Goal: Transaction & Acquisition: Purchase product/service

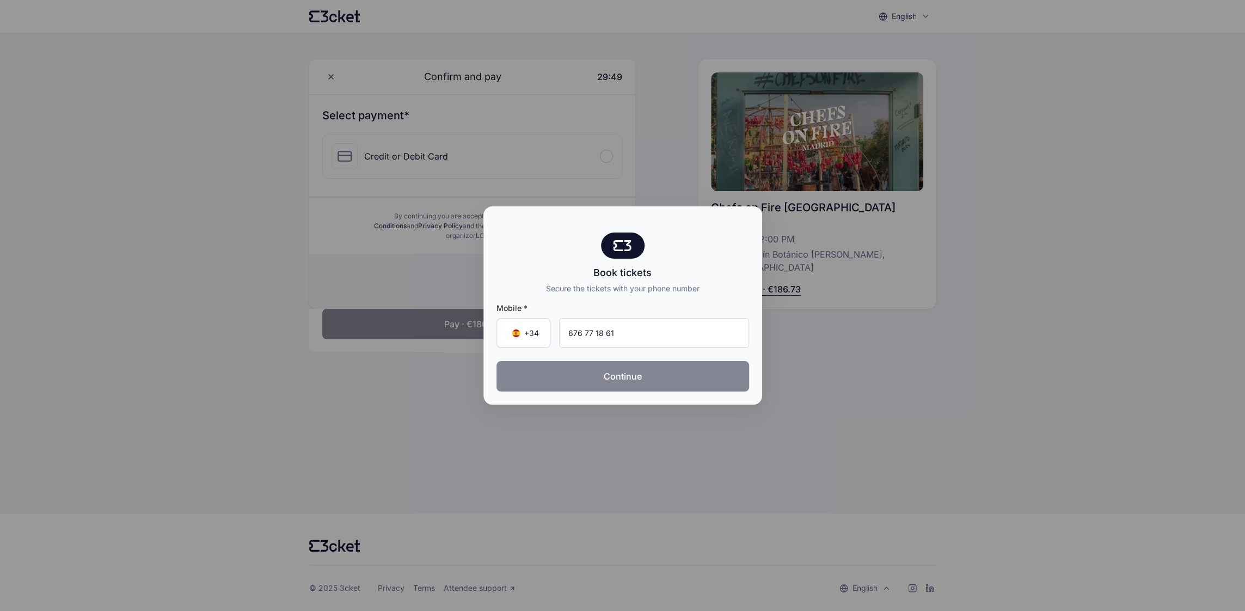
type input "676 77 18 61"
click at [610, 380] on button "Continue" at bounding box center [623, 376] width 253 height 30
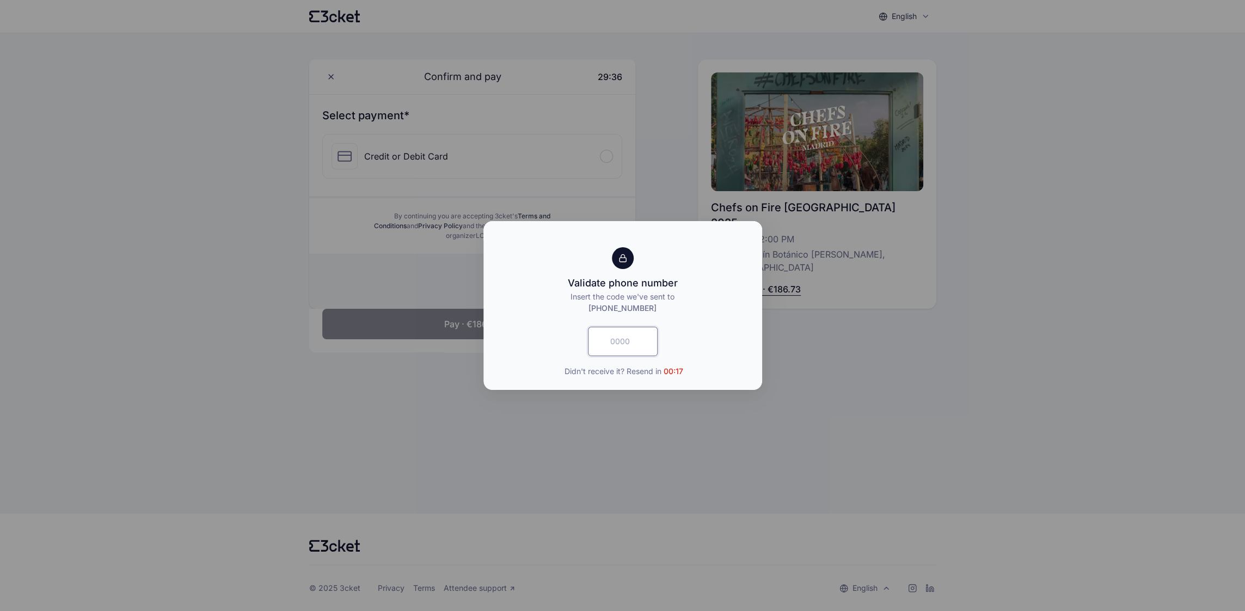
click at [619, 342] on input "text" at bounding box center [623, 341] width 70 height 29
type input "4497"
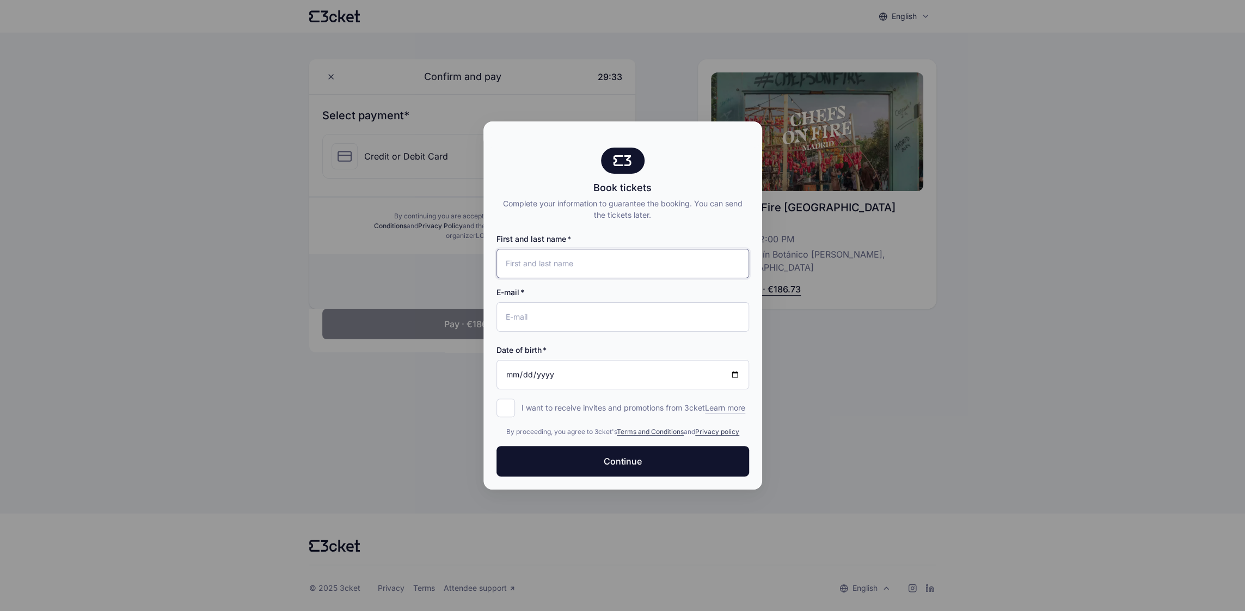
click at [530, 260] on input "First and last name" at bounding box center [623, 263] width 253 height 29
type input "[PERSON_NAME]"
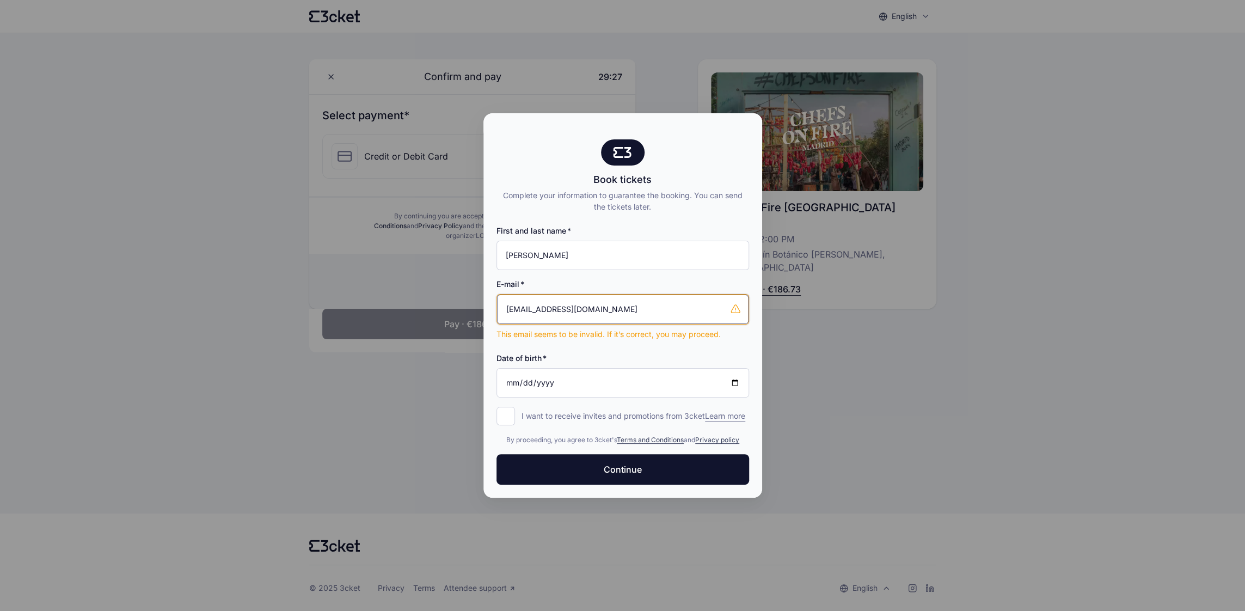
drag, startPoint x: 676, startPoint y: 310, endPoint x: 431, endPoint y: 316, distance: 245.6
click at [431, 316] on div "Book tickets Complete your information to guarantee the booking. You can send t…" at bounding box center [622, 305] width 1245 height 611
type input "[PERSON_NAME][EMAIL_ADDRESS][DOMAIN_NAME]"
click at [526, 387] on input "Date of birth" at bounding box center [623, 382] width 253 height 29
type input "[DATE]"
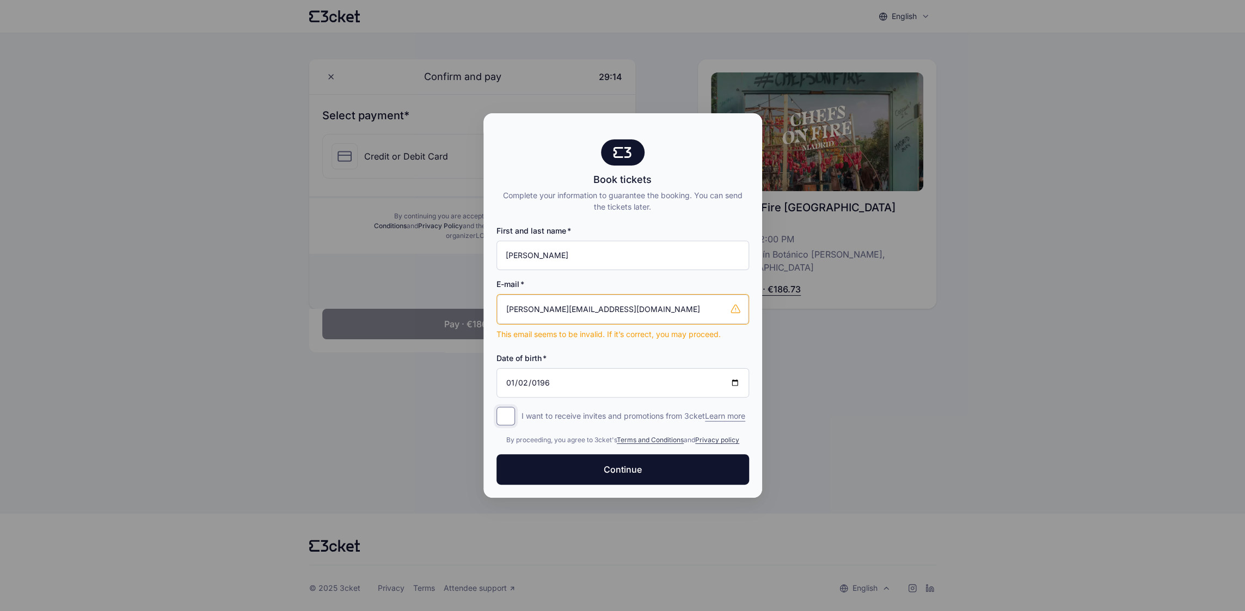
click at [507, 415] on input "I want to receive invites and promotions from 3cket Learn more form.register.op…" at bounding box center [506, 416] width 19 height 19
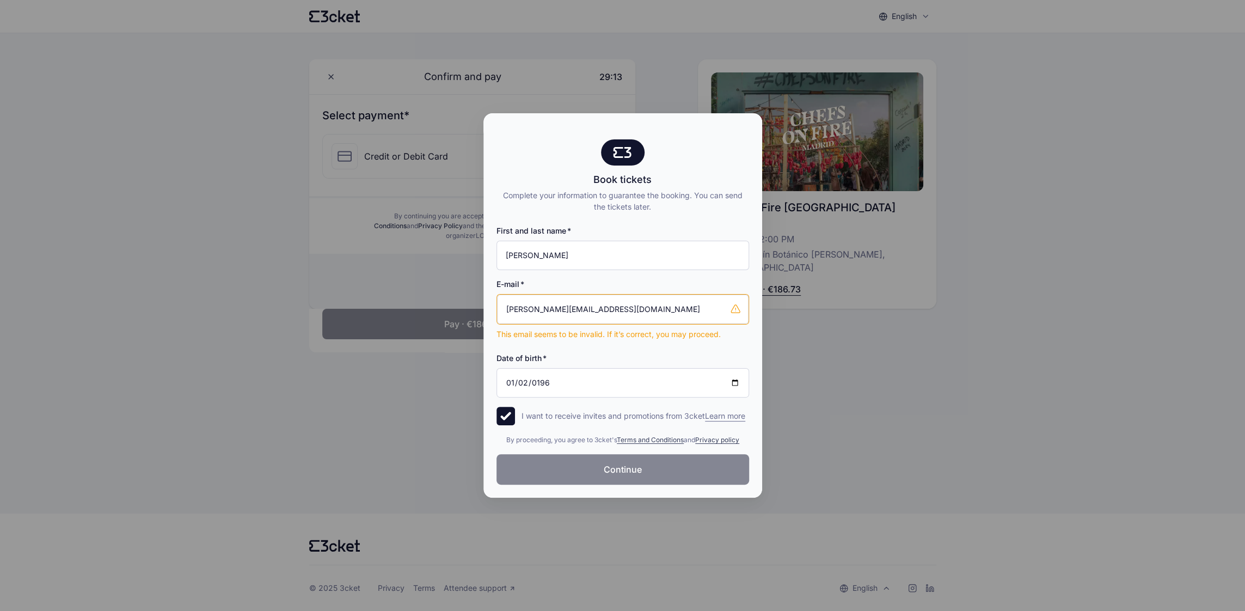
click at [619, 472] on span "Continue" at bounding box center [623, 469] width 38 height 13
click at [558, 415] on p "I want to receive invites and promotions from 3cket Learn more" at bounding box center [634, 416] width 224 height 11
click at [515, 415] on input "I want to receive invites and promotions from 3cket Learn more form.register.op…" at bounding box center [506, 416] width 19 height 19
click at [700, 150] on div "Book tickets Complete your information to guarantee the booking. You can send t…" at bounding box center [623, 175] width 253 height 73
drag, startPoint x: 700, startPoint y: 150, endPoint x: 694, endPoint y: 153, distance: 6.1
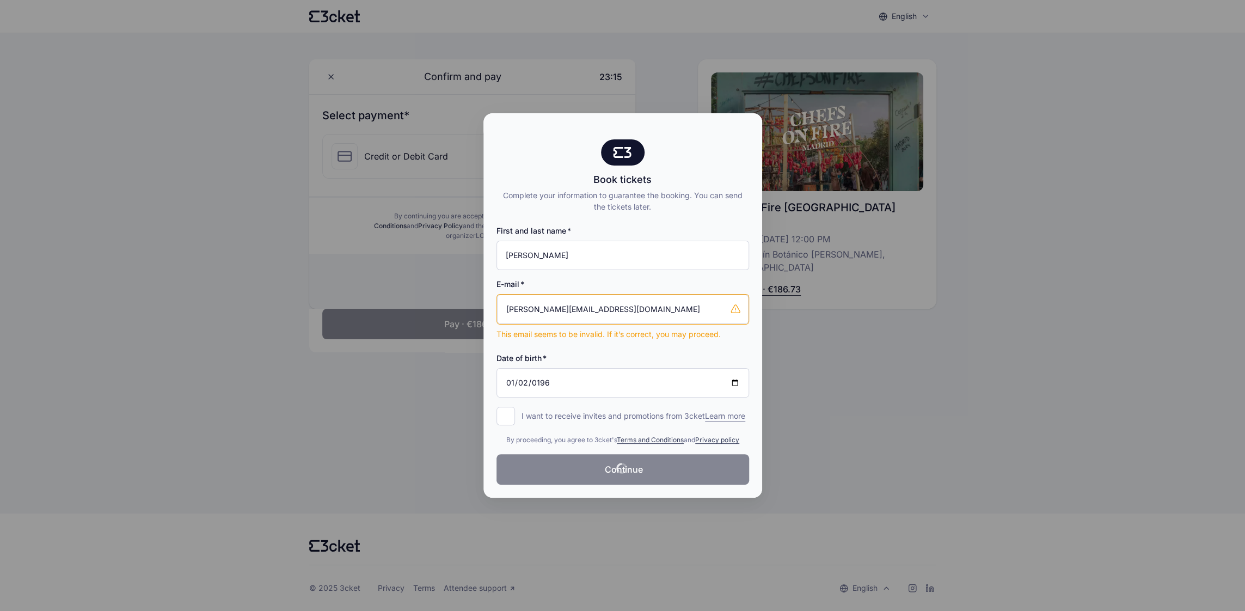
click at [696, 152] on div "Book tickets Complete your information to guarantee the booking. You can send t…" at bounding box center [623, 175] width 253 height 73
click at [660, 214] on div "First and last name Kenneth Vanderschee E-mail ken.vanderschee@gmail.com This e…" at bounding box center [623, 316] width 253 height 209
click at [504, 416] on input "I want to receive invites and promotions from 3cket Learn more form.register.op…" at bounding box center [506, 416] width 19 height 19
checkbox input "true"
click at [264, 187] on div at bounding box center [622, 305] width 1245 height 611
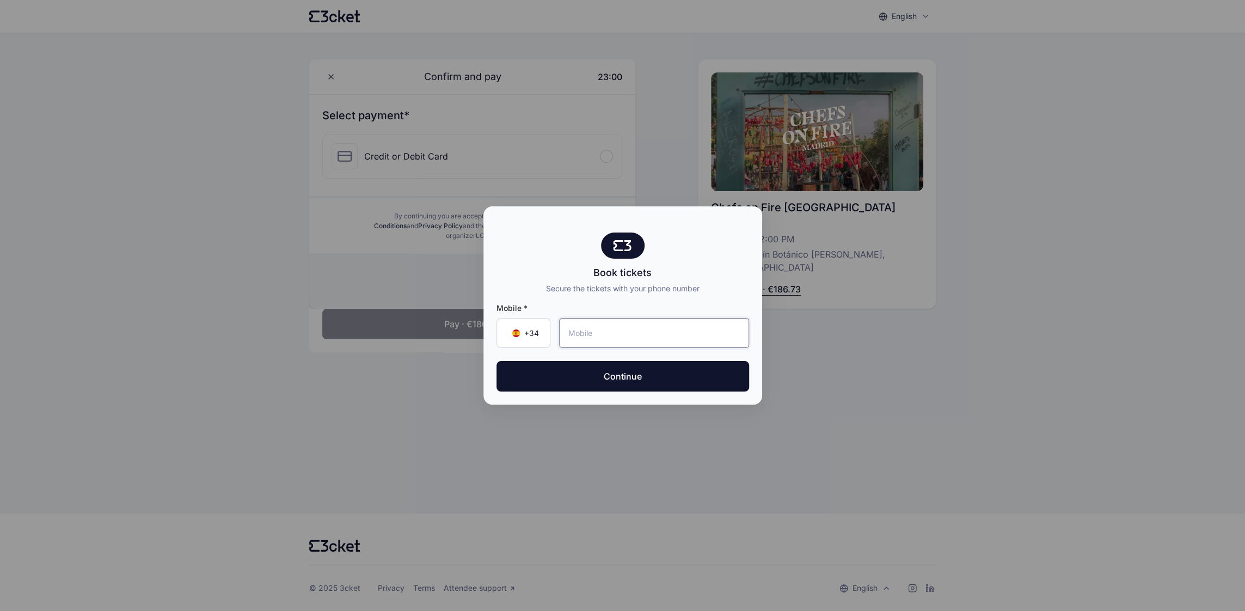
click at [593, 333] on input "tel" at bounding box center [654, 333] width 190 height 30
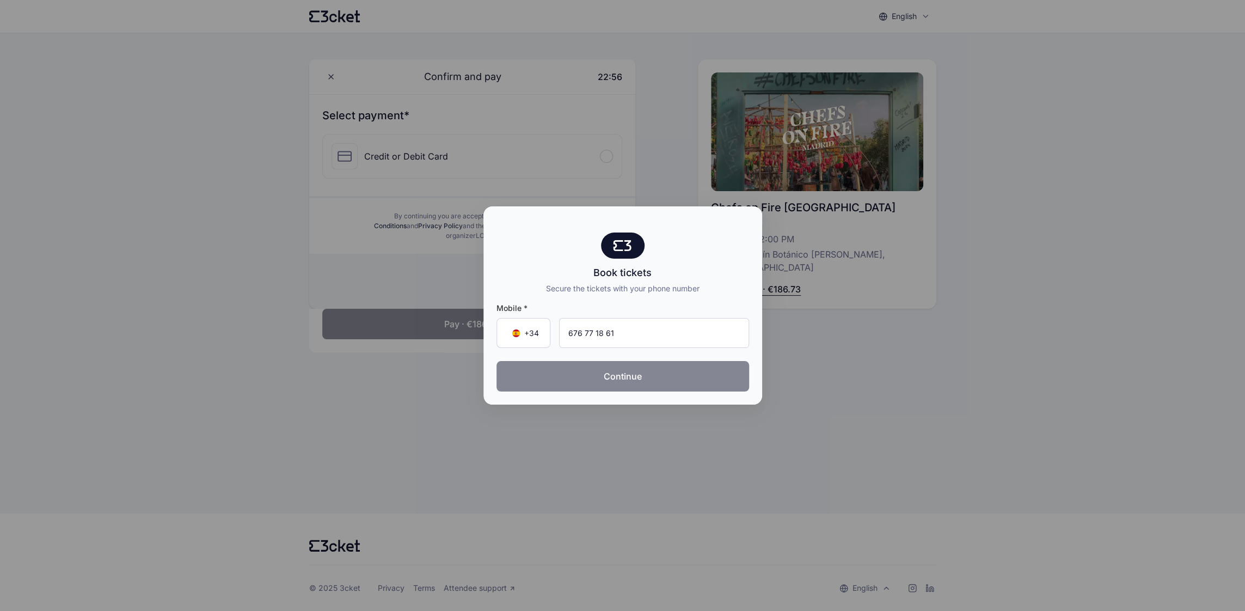
type input "676 77 18 61"
click at [599, 374] on button "Continue" at bounding box center [623, 376] width 253 height 30
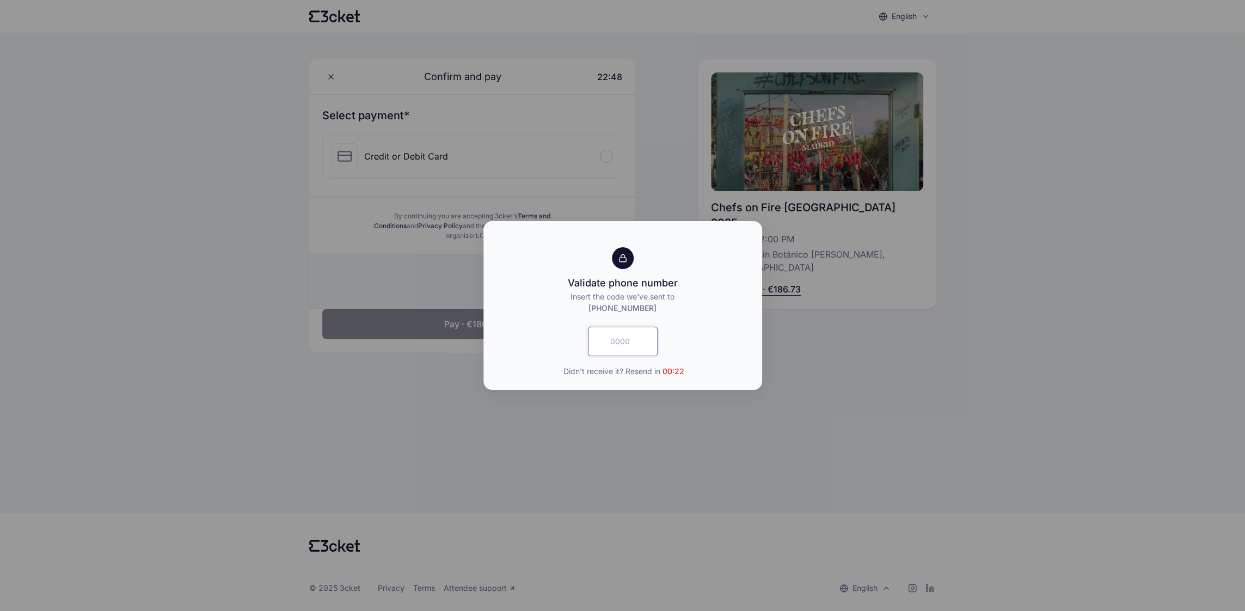
drag, startPoint x: 613, startPoint y: 331, endPoint x: 621, endPoint y: 335, distance: 8.5
click at [614, 333] on input "text" at bounding box center [623, 341] width 70 height 29
type input "8489"
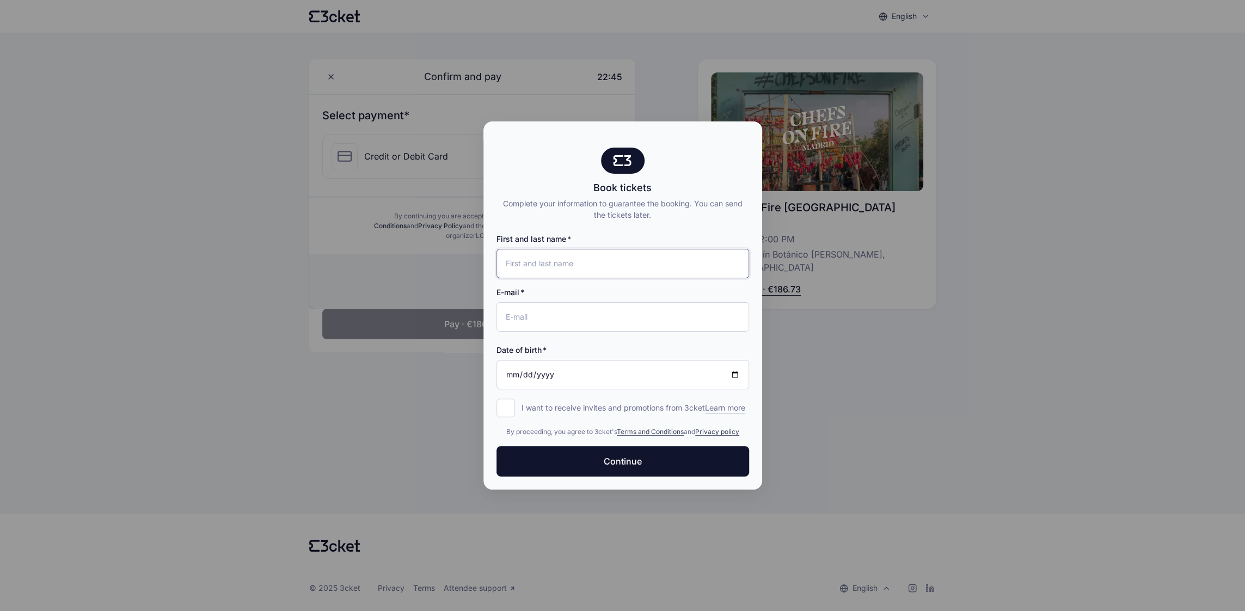
click at [535, 261] on input "First and last name" at bounding box center [623, 263] width 253 height 29
type input "[PERSON_NAME]"
type input "[PERSON_NAME][EMAIL_ADDRESS][DOMAIN_NAME]"
click at [590, 292] on div "E-mail [PERSON_NAME][EMAIL_ADDRESS][DOMAIN_NAME]" at bounding box center [623, 304] width 253 height 53
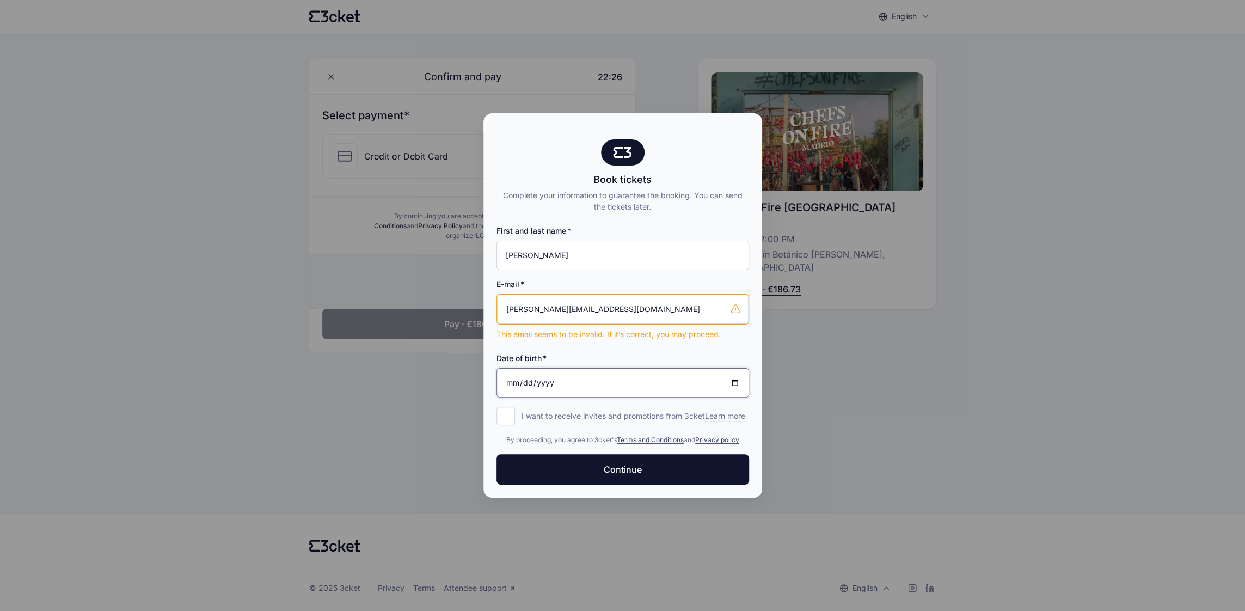
click at [523, 389] on input "Date of birth" at bounding box center [623, 382] width 253 height 29
click at [560, 378] on input "Date of birth" at bounding box center [623, 382] width 253 height 29
click at [554, 384] on input "Date of birth" at bounding box center [623, 382] width 253 height 29
click at [518, 385] on input "Date of birth" at bounding box center [623, 382] width 253 height 29
type input "[DATE]"
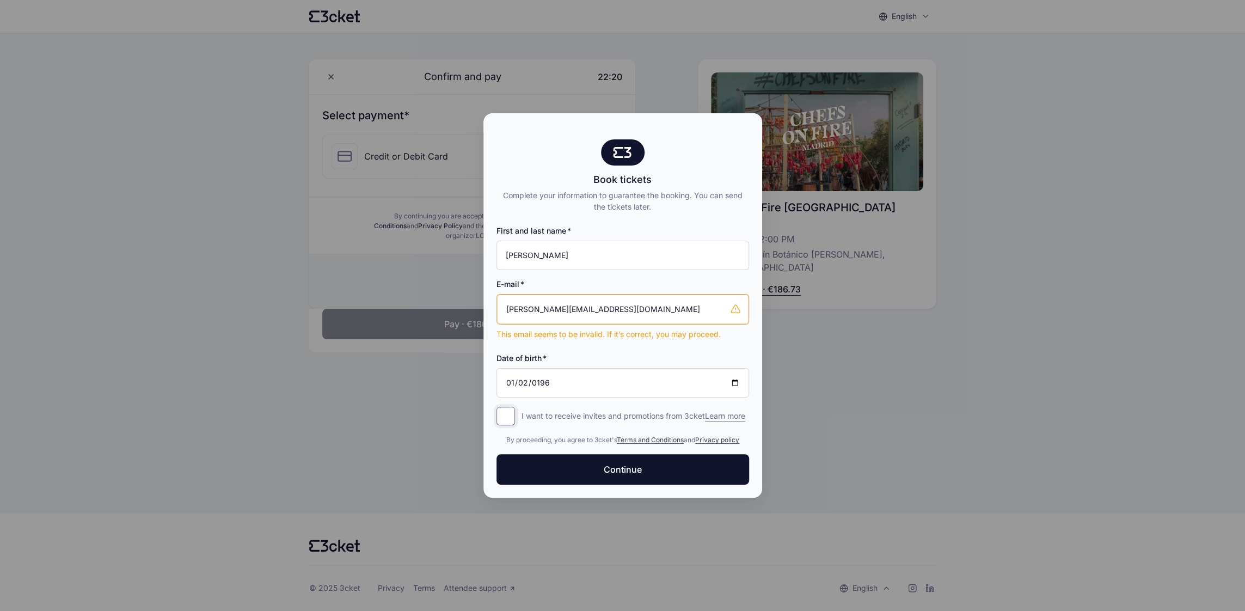
click at [507, 417] on input "I want to receive invites and promotions from 3cket Learn more form.register.op…" at bounding box center [506, 416] width 19 height 19
checkbox input "true"
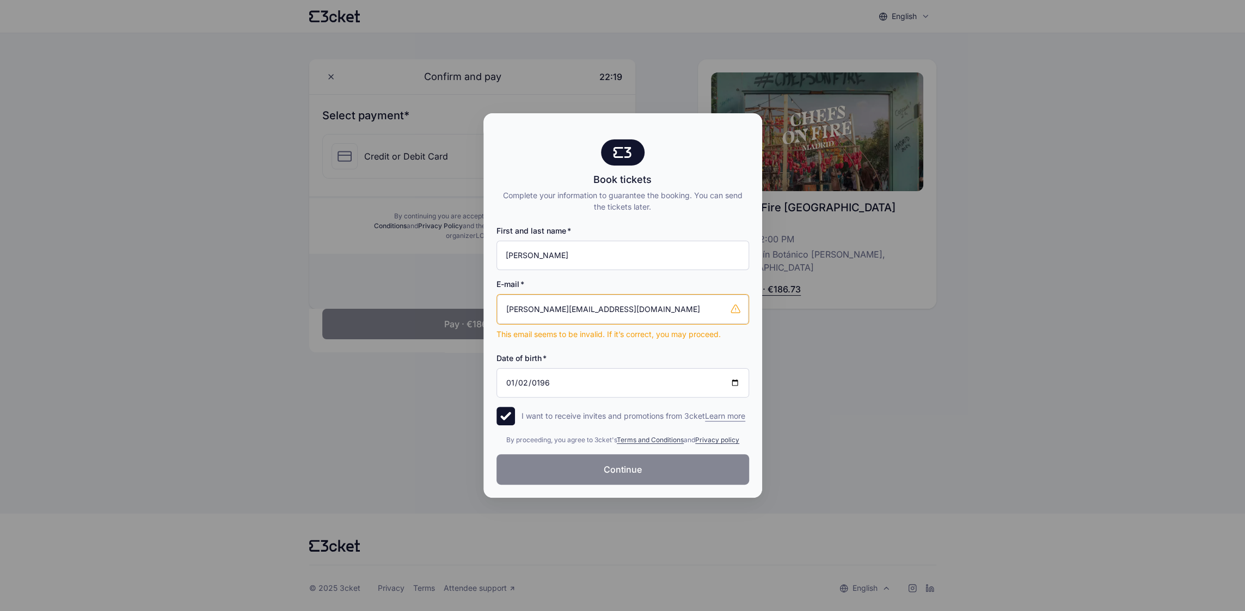
click at [599, 472] on button "Continue" at bounding box center [623, 469] width 253 height 30
click at [730, 317] on input "[PERSON_NAME][EMAIL_ADDRESS][DOMAIN_NAME]" at bounding box center [623, 309] width 252 height 29
click at [736, 308] on input "[PERSON_NAME][EMAIL_ADDRESS][DOMAIN_NAME]" at bounding box center [623, 309] width 252 height 29
click at [568, 385] on input "[DATE]" at bounding box center [623, 382] width 253 height 29
click at [218, 124] on div at bounding box center [622, 305] width 1245 height 611
